Goal: Information Seeking & Learning: Check status

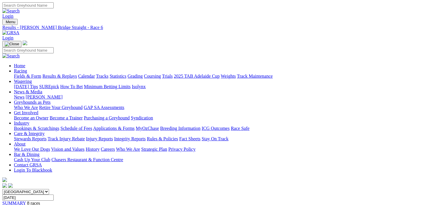
click at [27, 68] on link "Racing" at bounding box center [20, 70] width 13 height 5
click at [35, 74] on link "Fields & Form" at bounding box center [27, 76] width 27 height 5
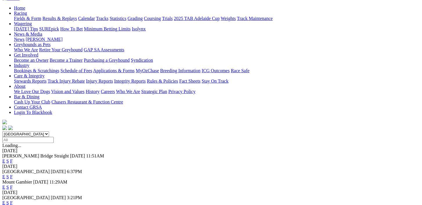
scroll to position [63, 0]
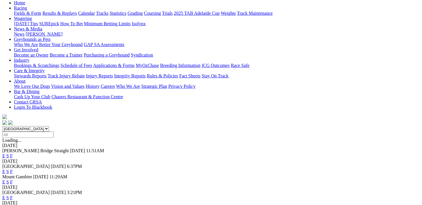
click at [13, 169] on link "F" at bounding box center [11, 171] width 3 height 5
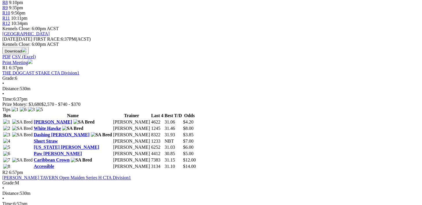
scroll to position [243, 33]
